Goal: Transaction & Acquisition: Purchase product/service

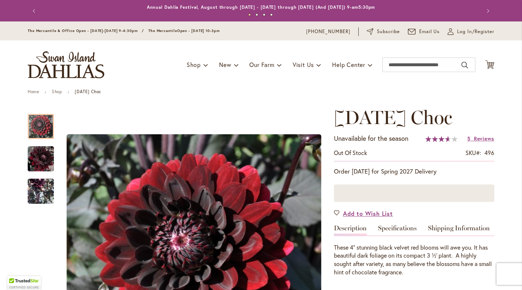
scroll to position [98, 0]
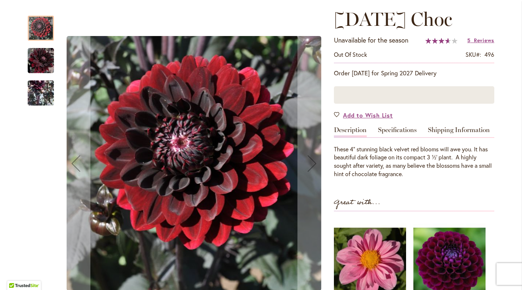
click at [38, 68] on img "Karma Choc" at bounding box center [41, 60] width 26 height 27
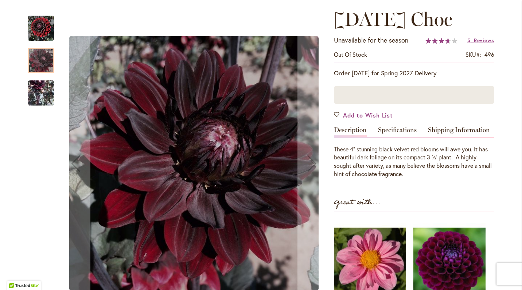
click at [35, 91] on img "Karma Choc" at bounding box center [41, 92] width 26 height 53
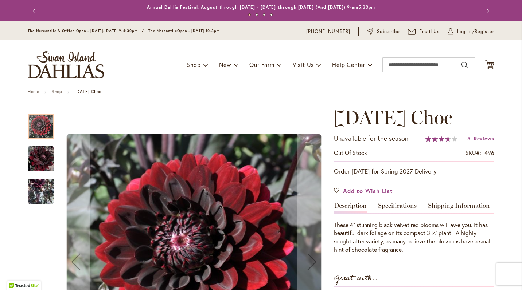
scroll to position [76, 0]
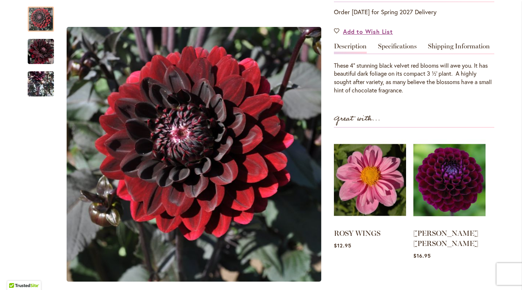
scroll to position [149, 0]
